Goal: Communication & Community: Answer question/provide support

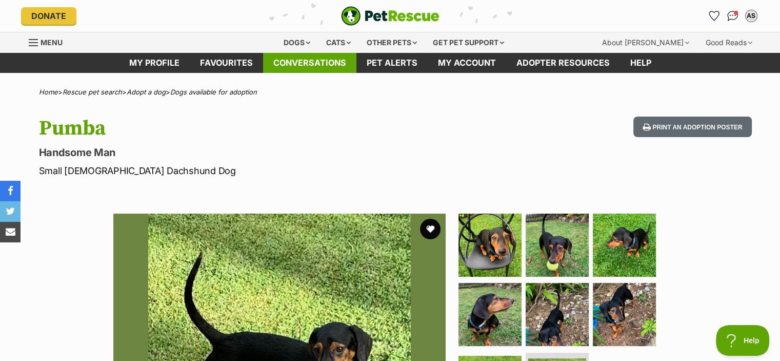
click at [304, 61] on link "Conversations" at bounding box center [309, 63] width 93 height 20
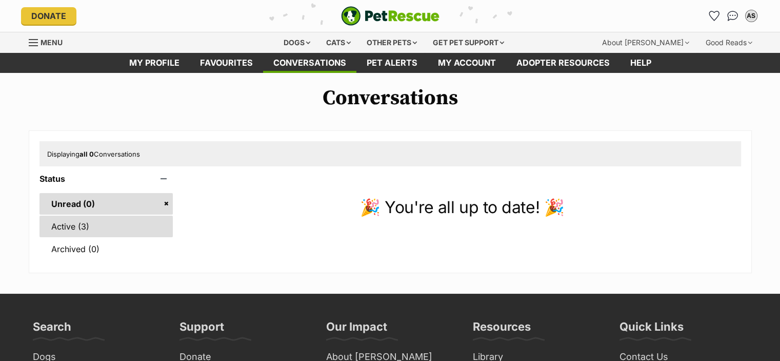
click at [68, 226] on link "Active (3)" at bounding box center [106, 226] width 134 height 22
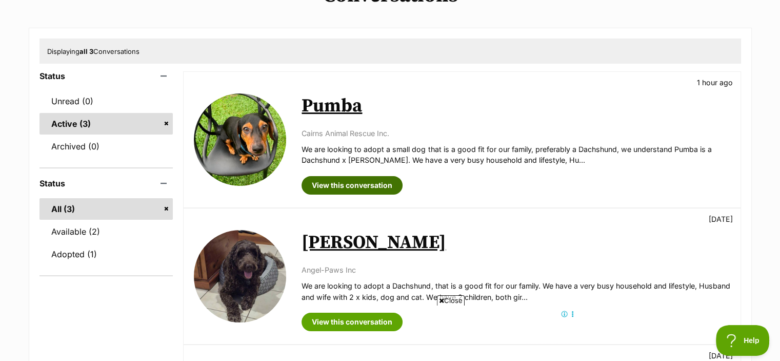
click at [375, 184] on link "View this conversation" at bounding box center [352, 185] width 101 height 18
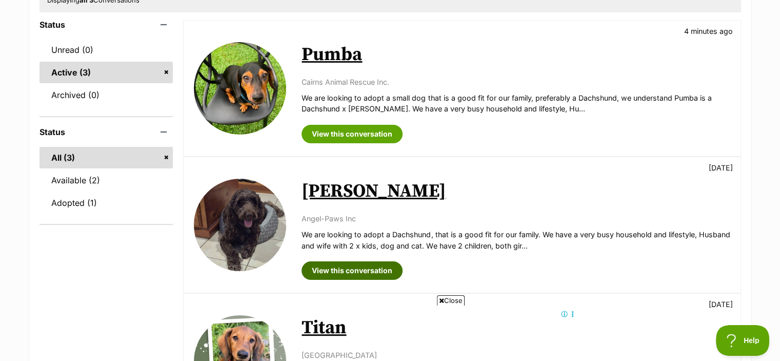
click at [378, 265] on link "View this conversation" at bounding box center [352, 270] width 101 height 18
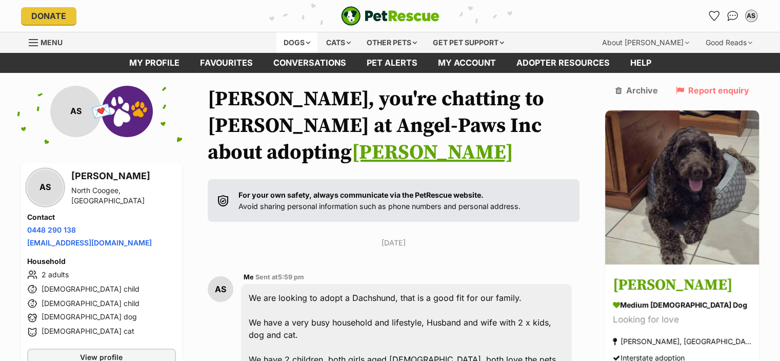
click at [291, 41] on div "Dogs" at bounding box center [296, 42] width 41 height 21
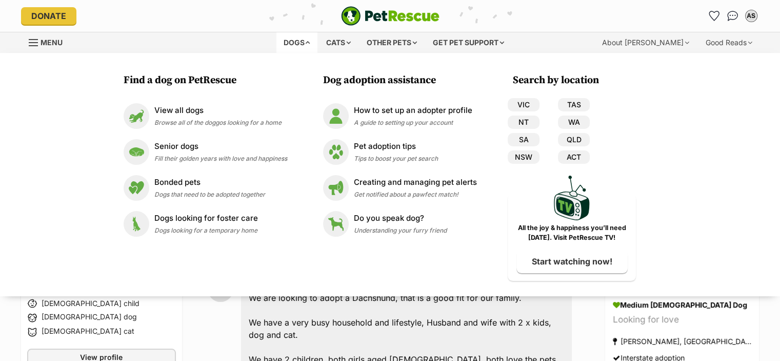
click at [290, 42] on div "Dogs" at bounding box center [296, 42] width 41 height 21
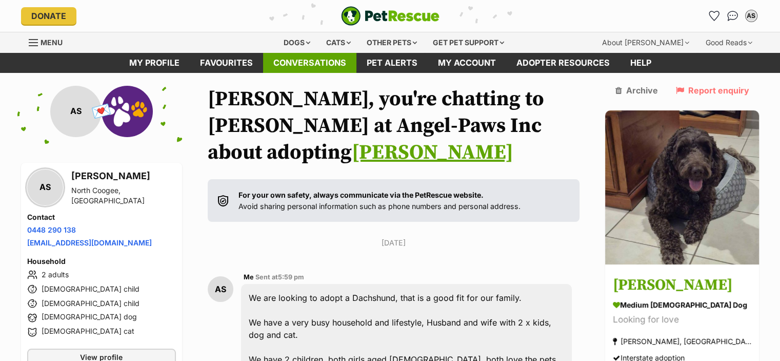
click at [298, 58] on link "Conversations" at bounding box center [309, 63] width 93 height 20
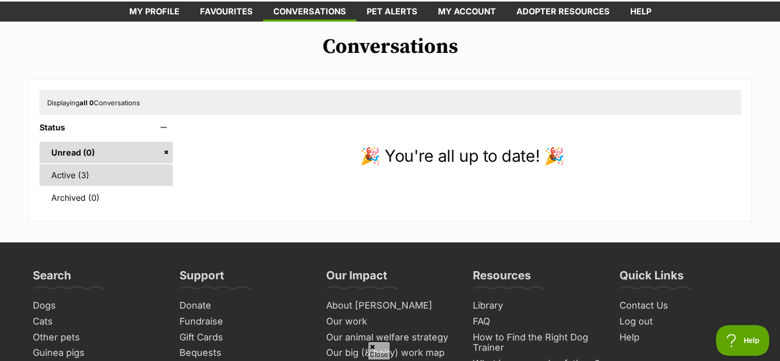
click at [72, 175] on link "Active (3)" at bounding box center [106, 175] width 134 height 22
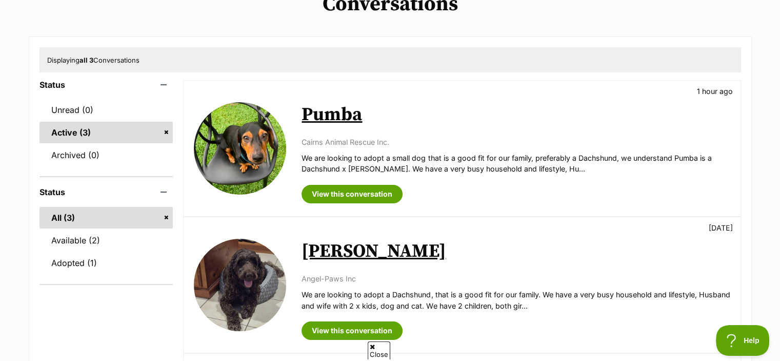
scroll to position [103, 0]
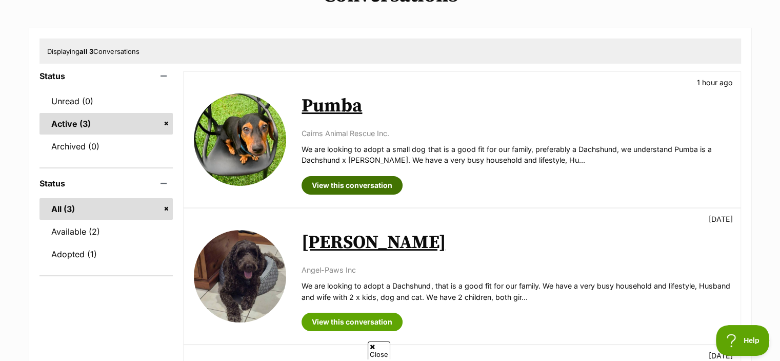
click at [347, 181] on link "View this conversation" at bounding box center [352, 185] width 101 height 18
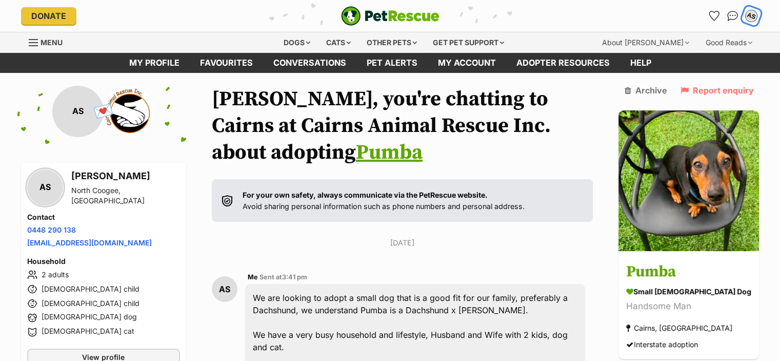
click at [750, 14] on div "AS" at bounding box center [751, 15] width 13 height 13
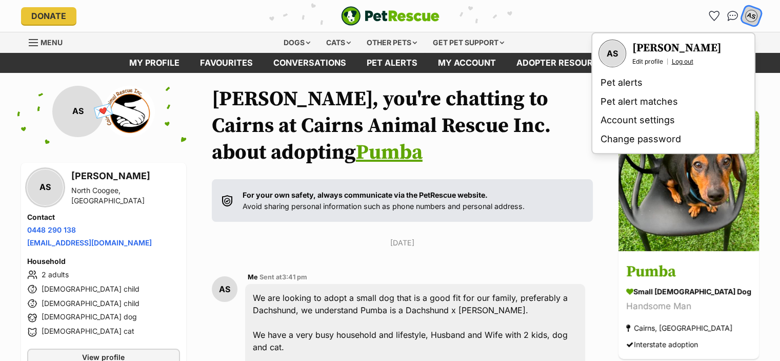
click at [681, 59] on link "Log out" at bounding box center [683, 61] width 22 height 8
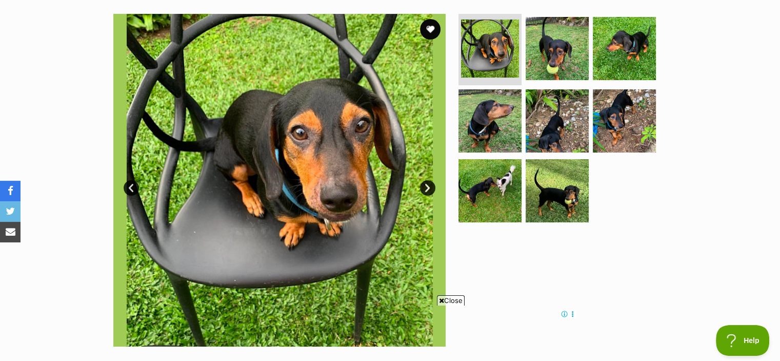
scroll to position [205, 0]
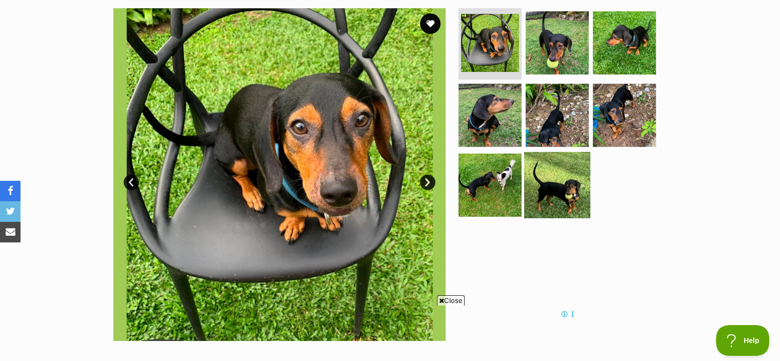
click at [564, 188] on img at bounding box center [557, 185] width 66 height 66
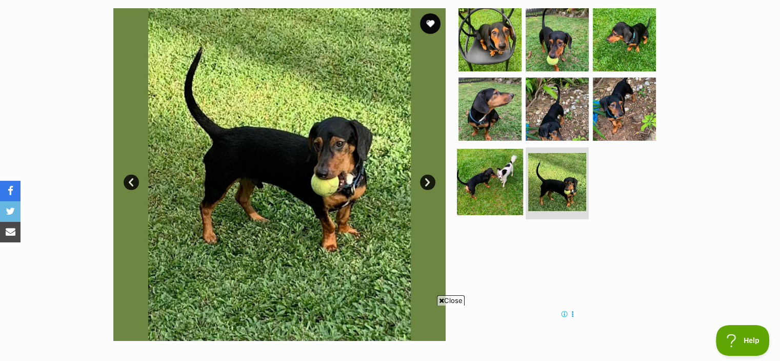
click at [492, 186] on img at bounding box center [490, 182] width 66 height 66
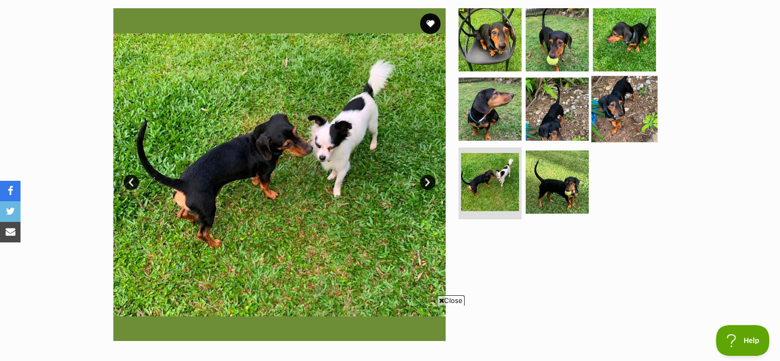
scroll to position [0, 0]
click at [632, 111] on img at bounding box center [624, 109] width 66 height 66
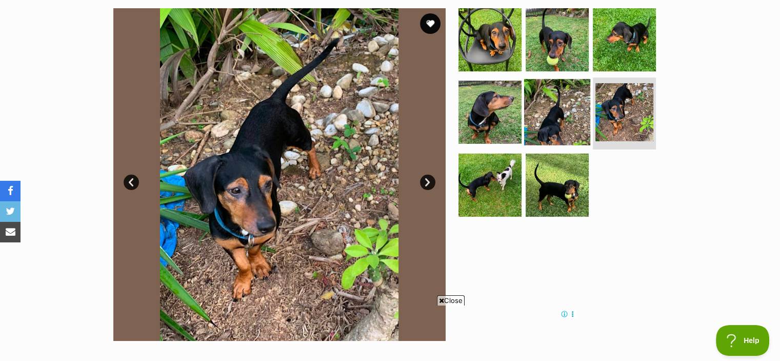
click at [562, 111] on img at bounding box center [557, 112] width 66 height 66
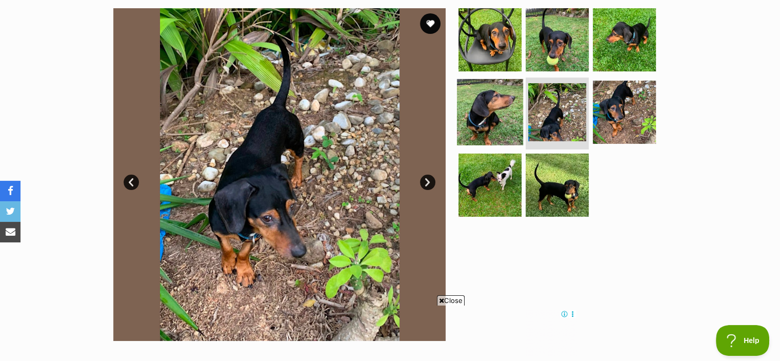
click at [499, 114] on img at bounding box center [490, 112] width 66 height 66
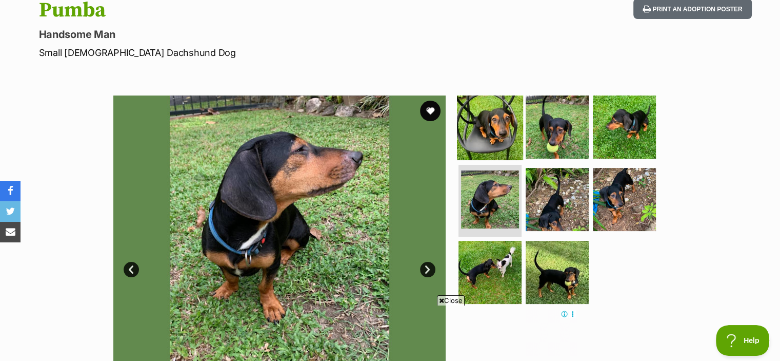
scroll to position [103, 0]
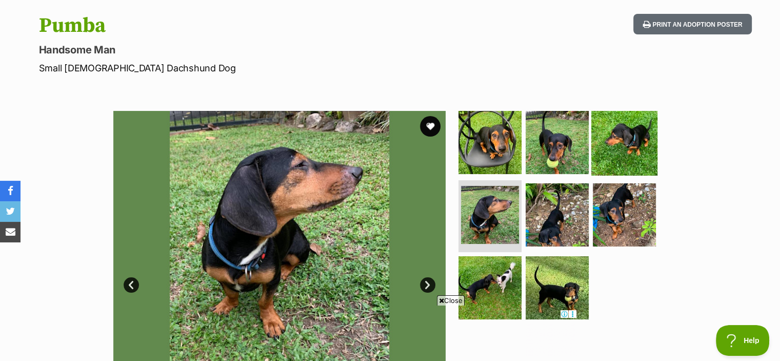
click at [621, 131] on img at bounding box center [624, 142] width 66 height 66
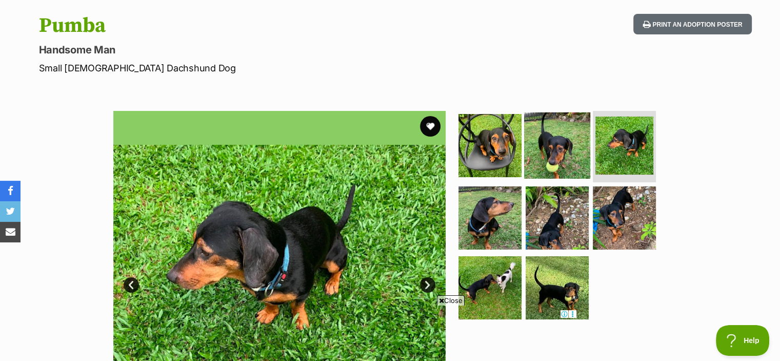
click at [554, 145] on img at bounding box center [557, 145] width 66 height 66
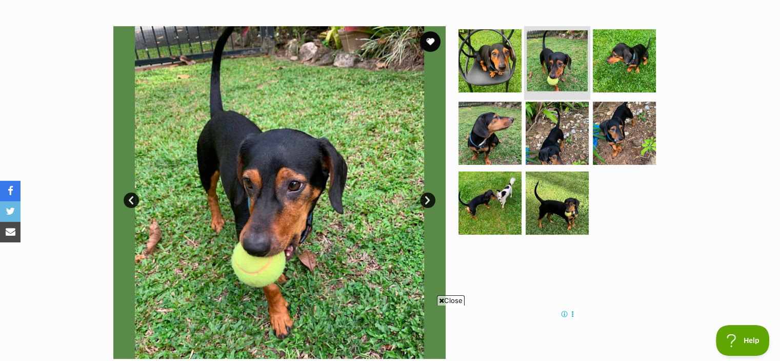
scroll to position [0, 0]
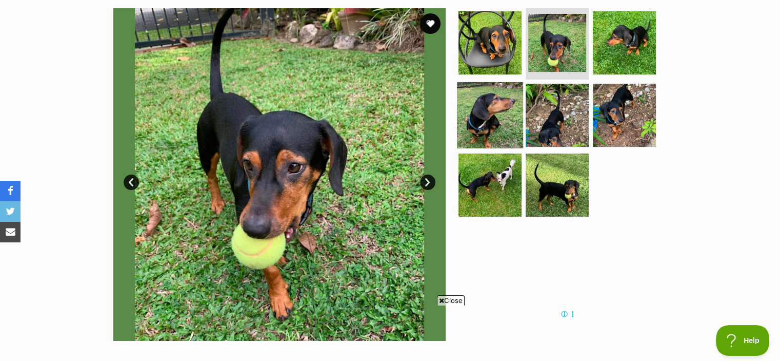
click at [493, 122] on img at bounding box center [490, 115] width 66 height 66
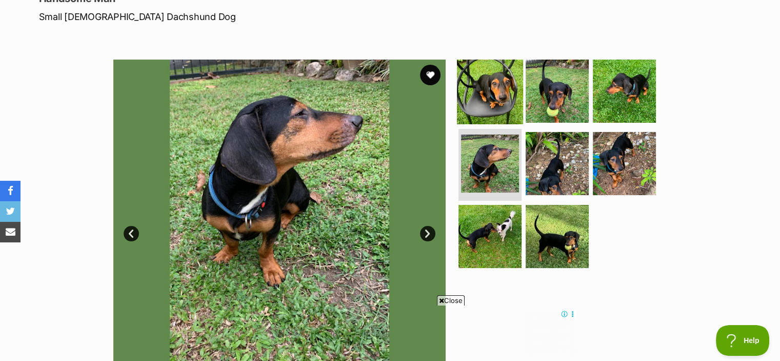
click at [492, 94] on img at bounding box center [490, 90] width 66 height 66
